Goal: Check status

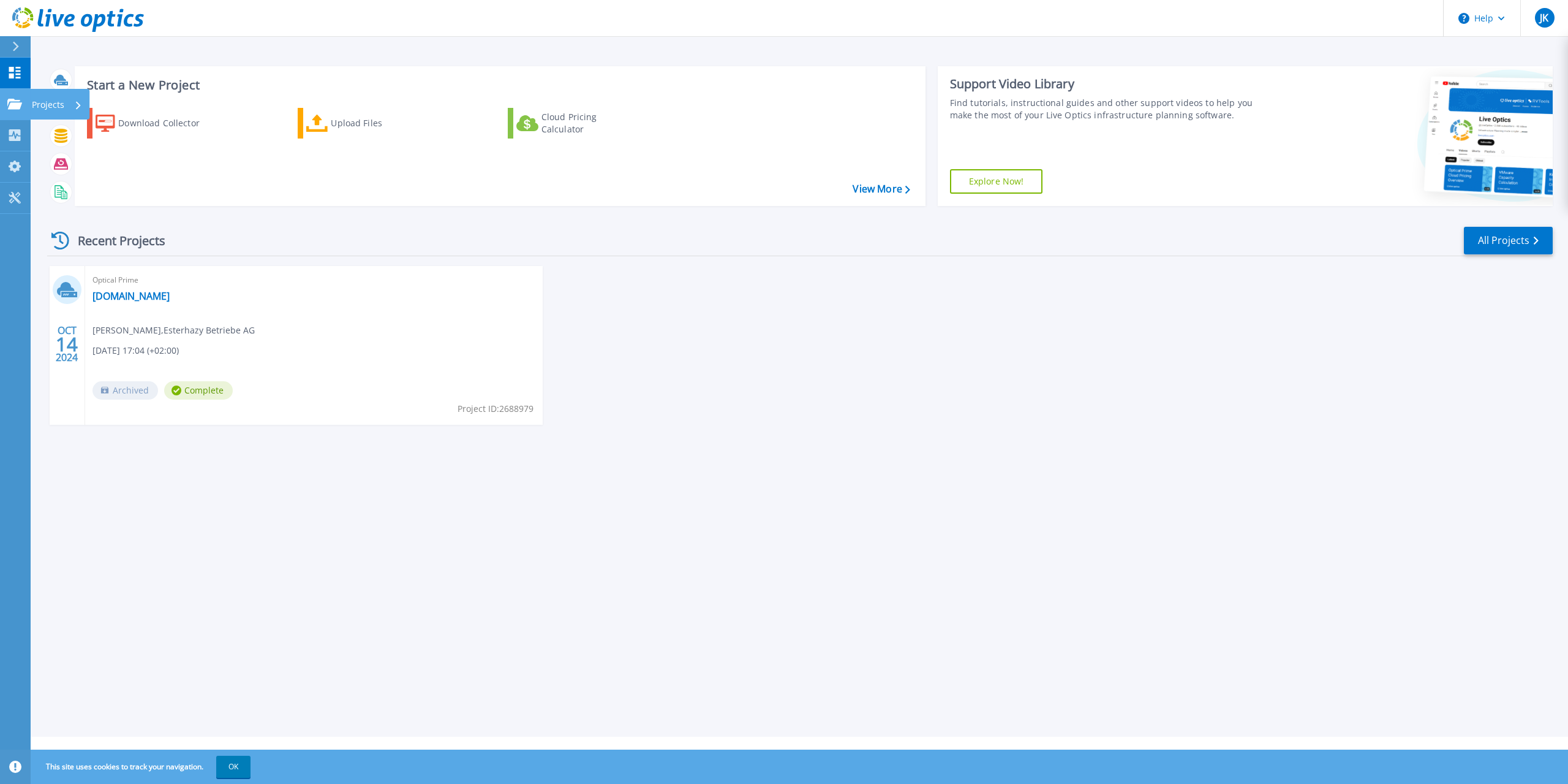
click at [35, 105] on p "Projects" at bounding box center [47, 105] width 32 height 31
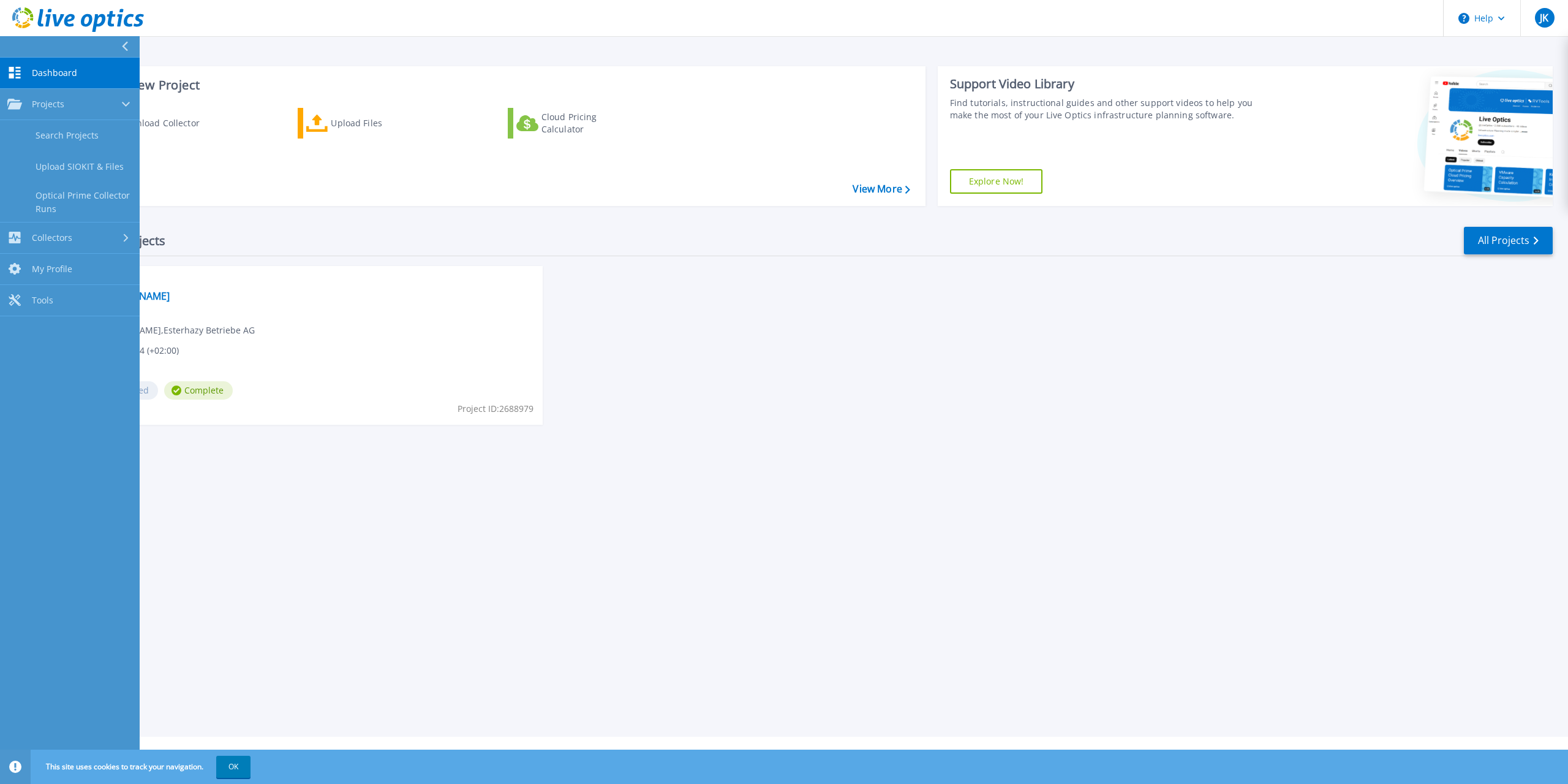
click at [244, 527] on div "Start a New Project Download Collector Upload Files Cloud Pricing Calculator Vi…" at bounding box center [798, 368] width 1537 height 737
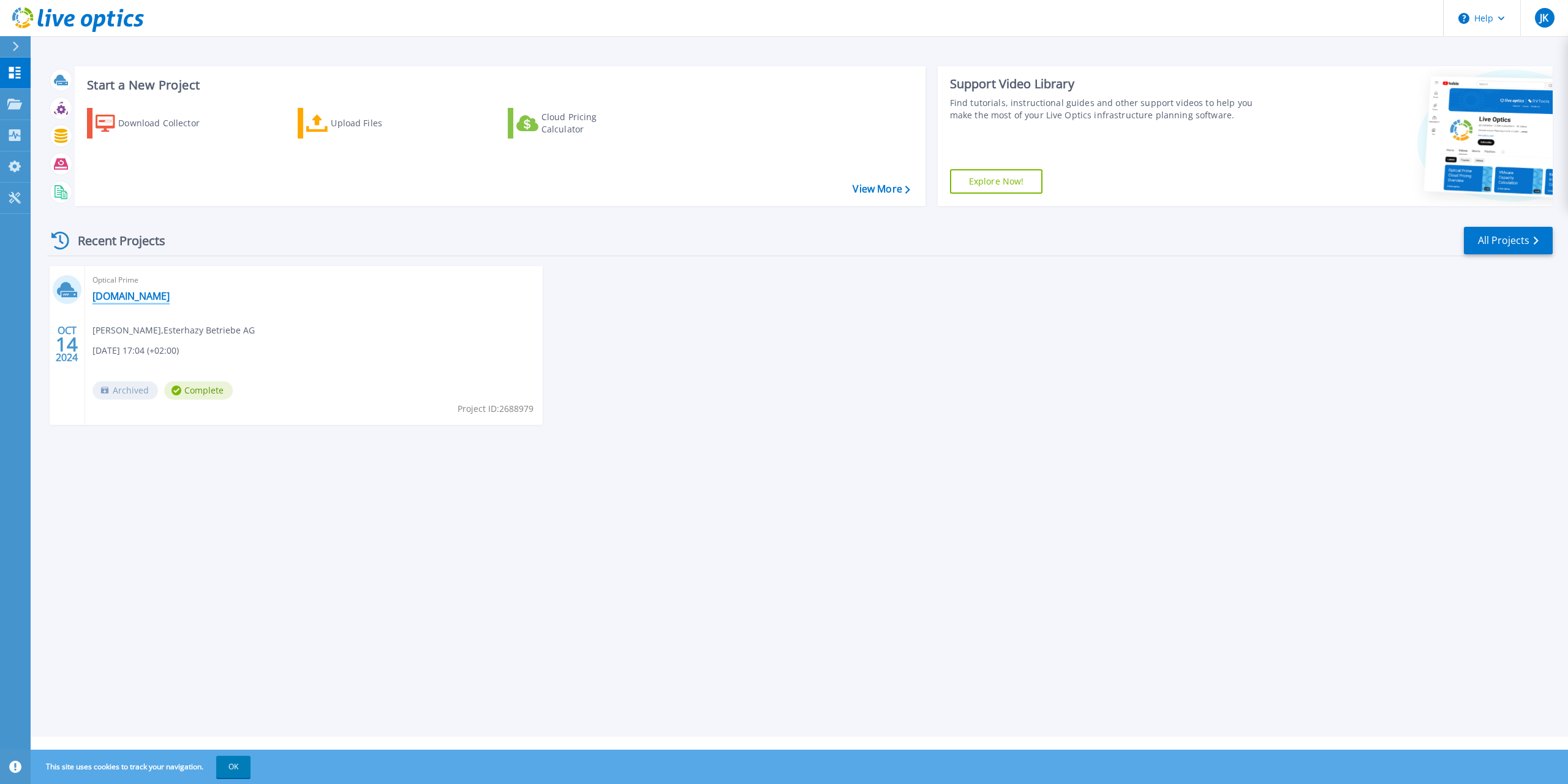
click at [100, 297] on link "[DOMAIN_NAME]" at bounding box center [130, 295] width 77 height 12
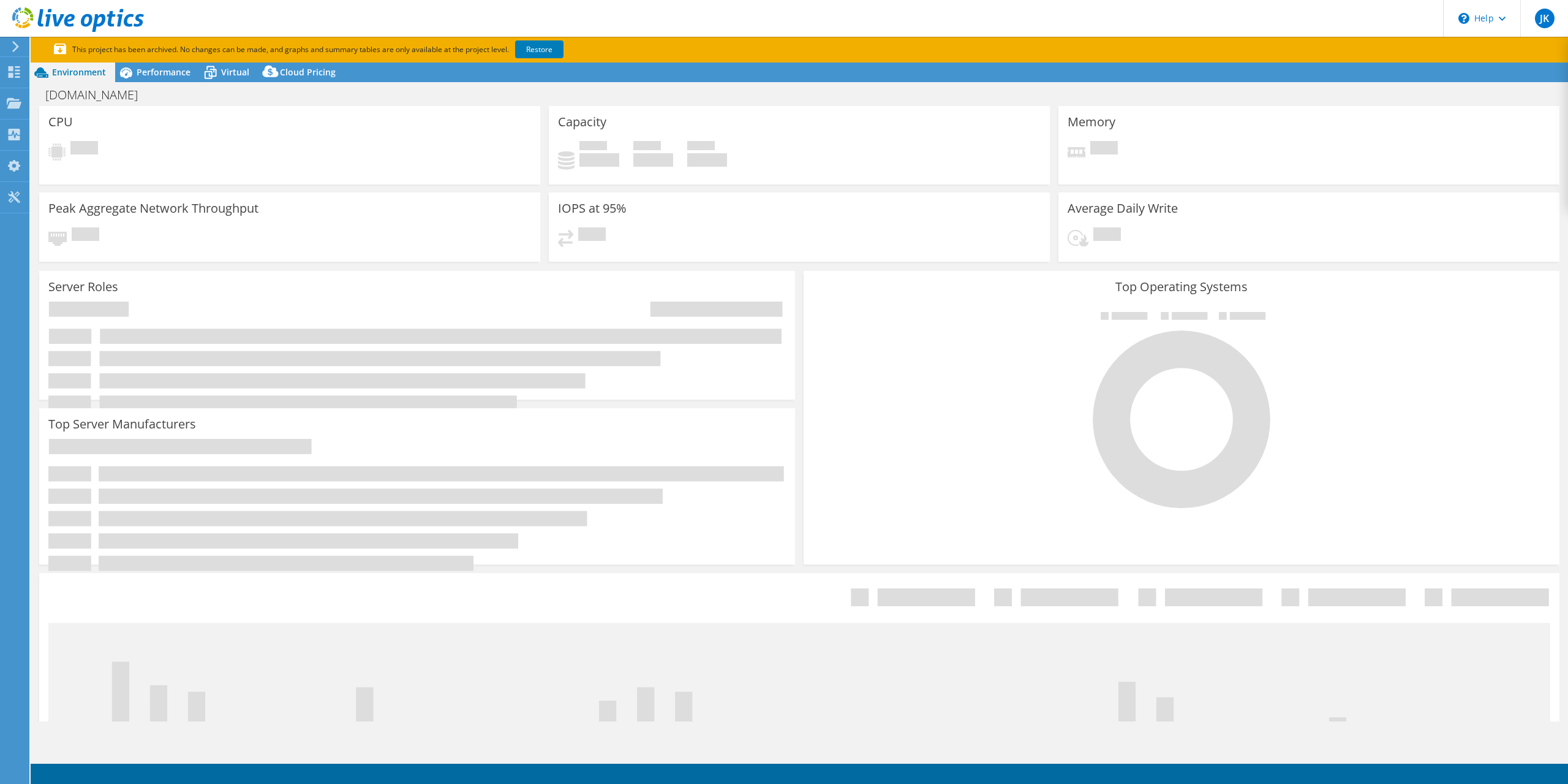
select select "EUFrankfurt"
select select "EUR"
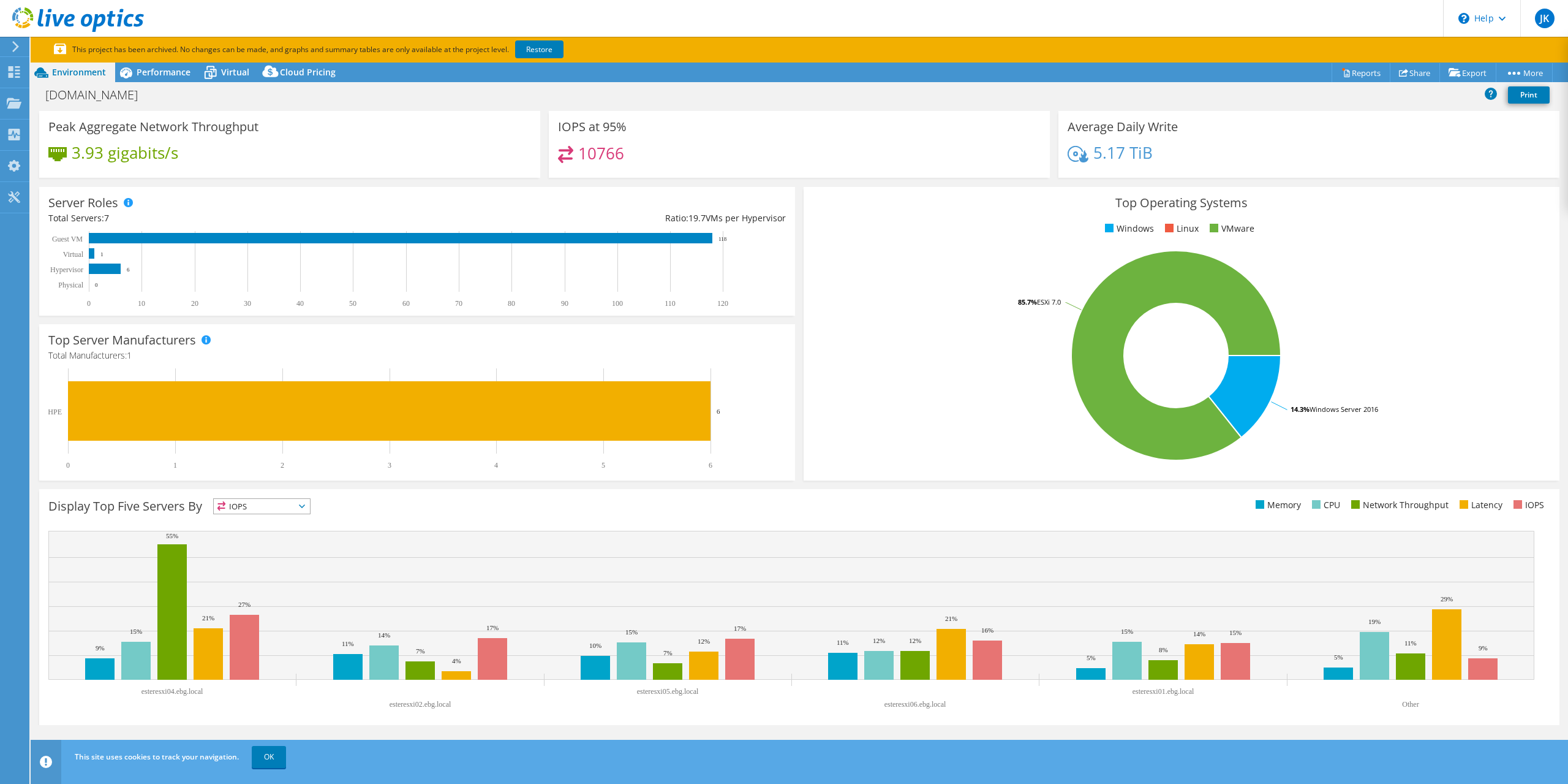
scroll to position [99, 0]
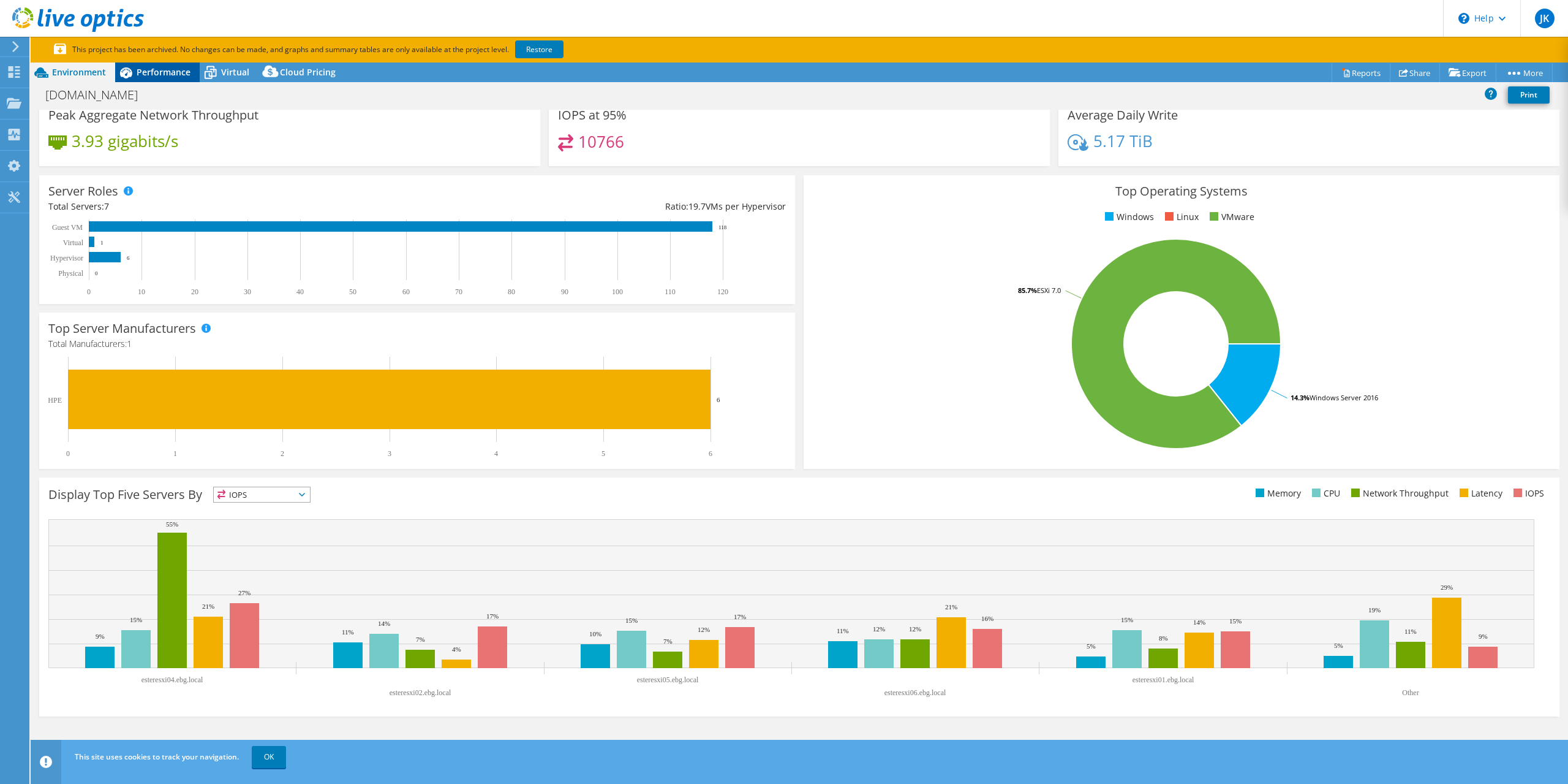
click at [158, 76] on span "Performance" at bounding box center [163, 72] width 54 height 12
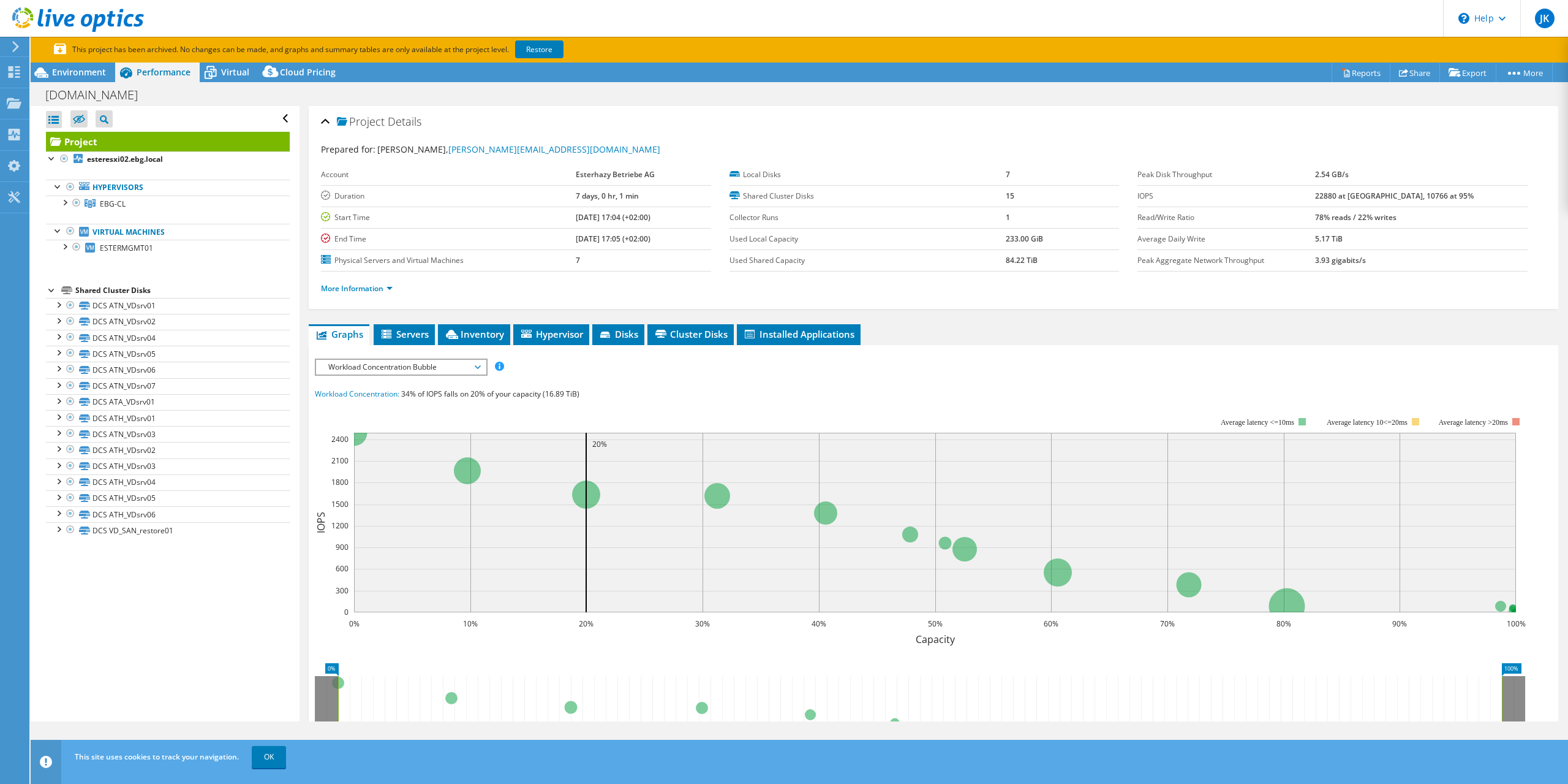
scroll to position [0, 0]
click at [8, 42] on div at bounding box center [14, 46] width 14 height 11
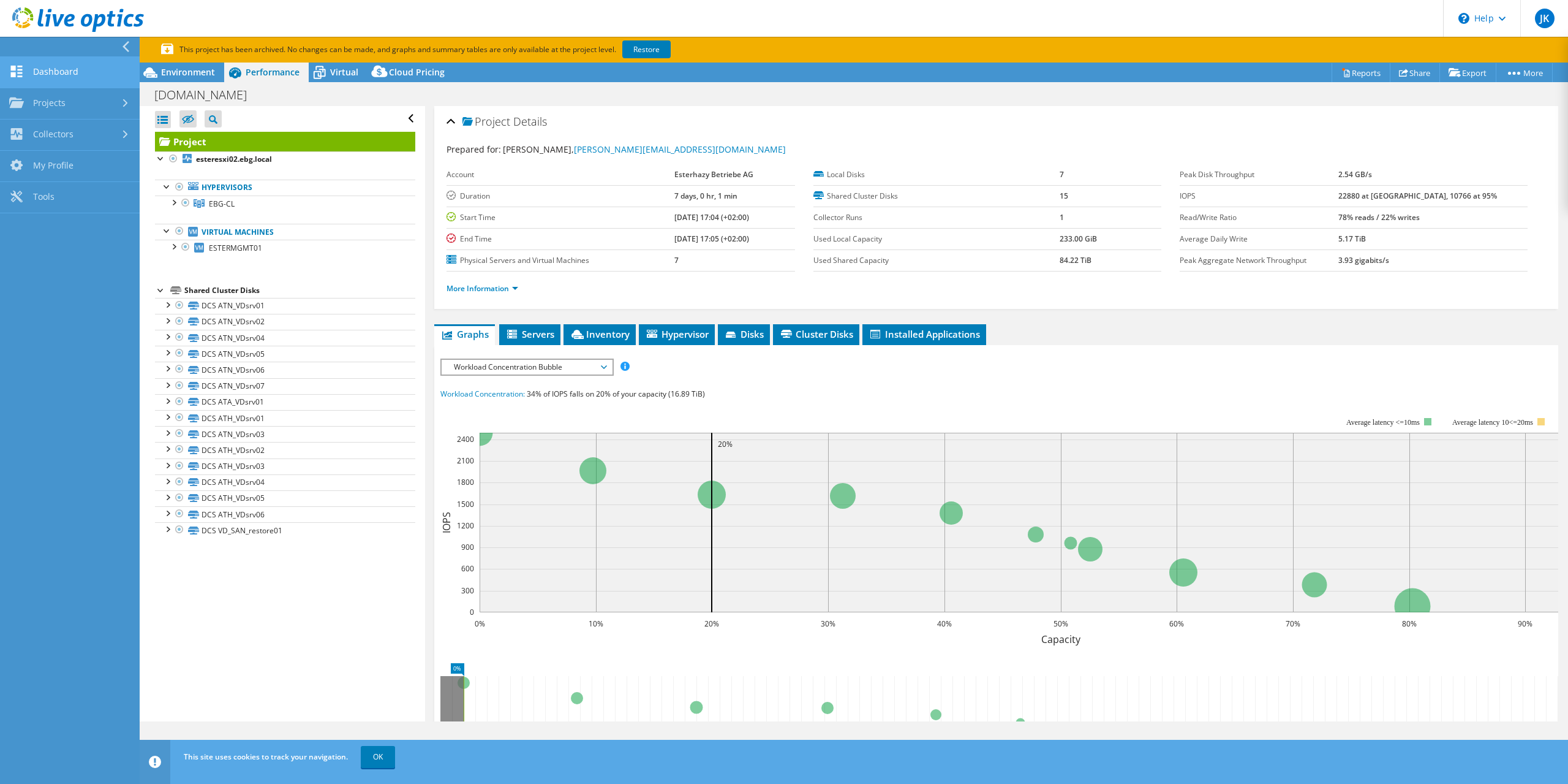
click at [62, 66] on link "Dashboard" at bounding box center [70, 73] width 139 height 31
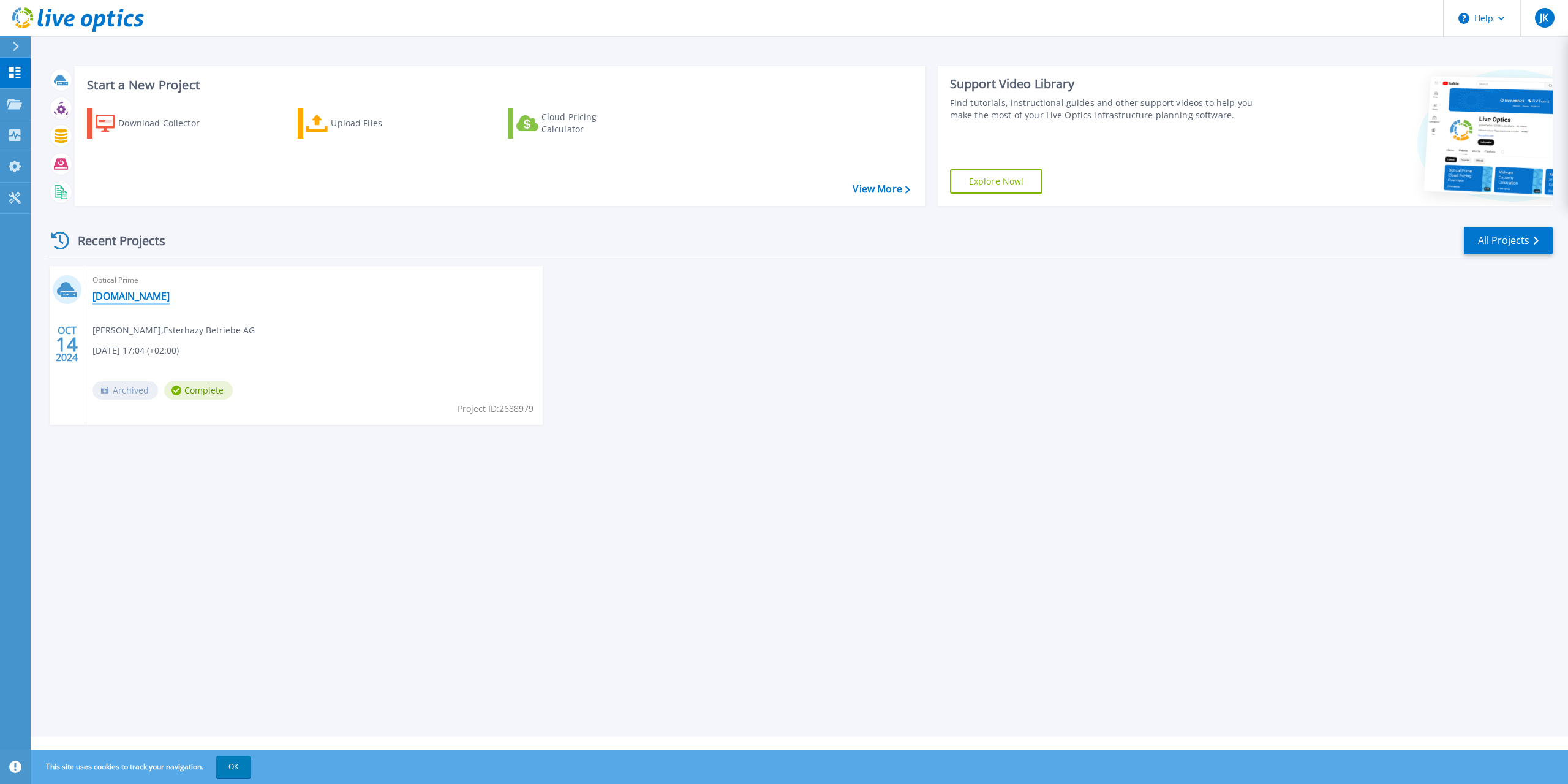
click at [113, 297] on link "[DOMAIN_NAME]" at bounding box center [130, 295] width 77 height 12
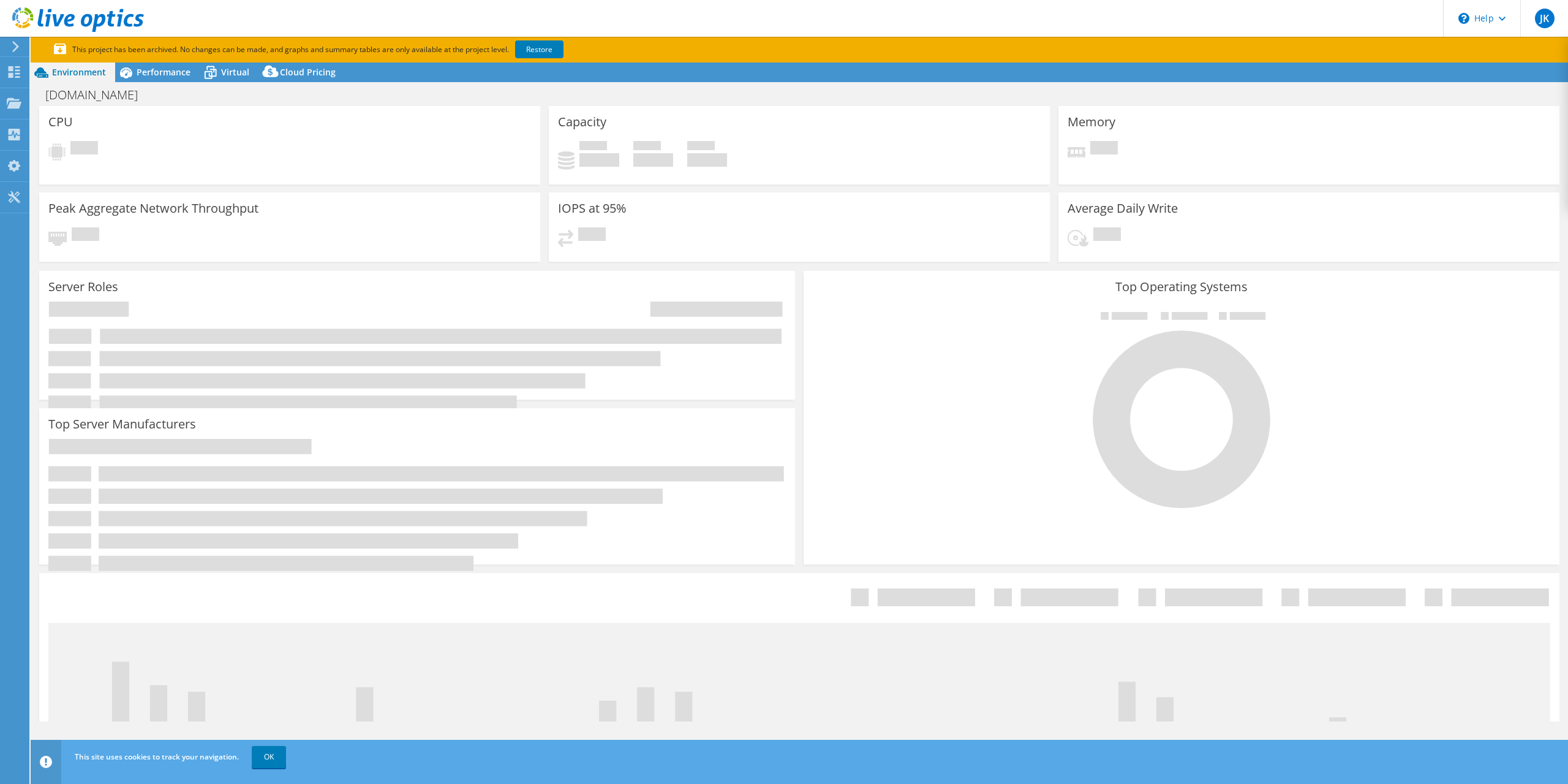
select select "EUFrankfurt"
select select "EUR"
